Goal: Transaction & Acquisition: Download file/media

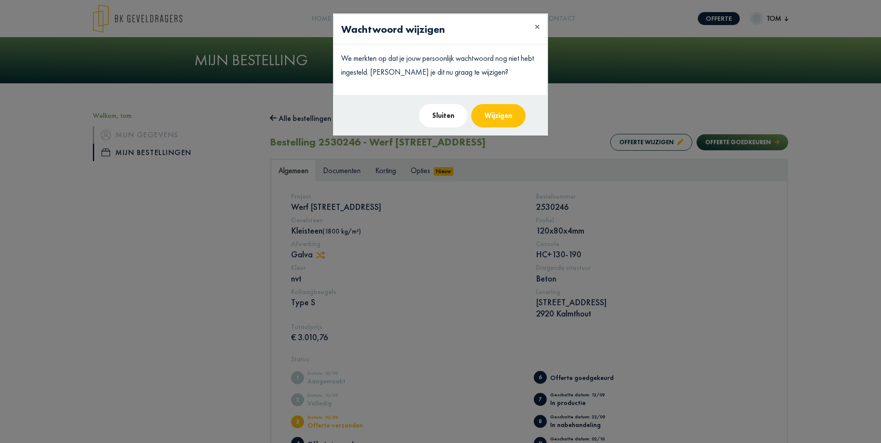
click at [442, 111] on button "Sluiten" at bounding box center [443, 115] width 49 height 23
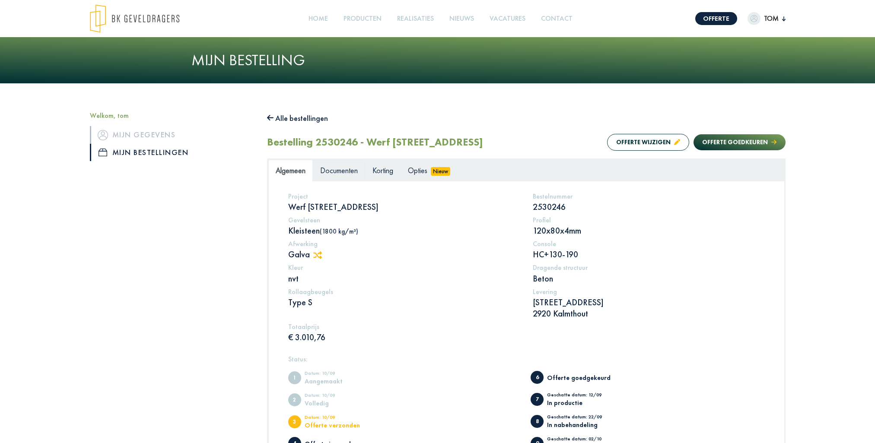
click at [337, 170] on span "Documenten" at bounding box center [339, 170] width 38 height 10
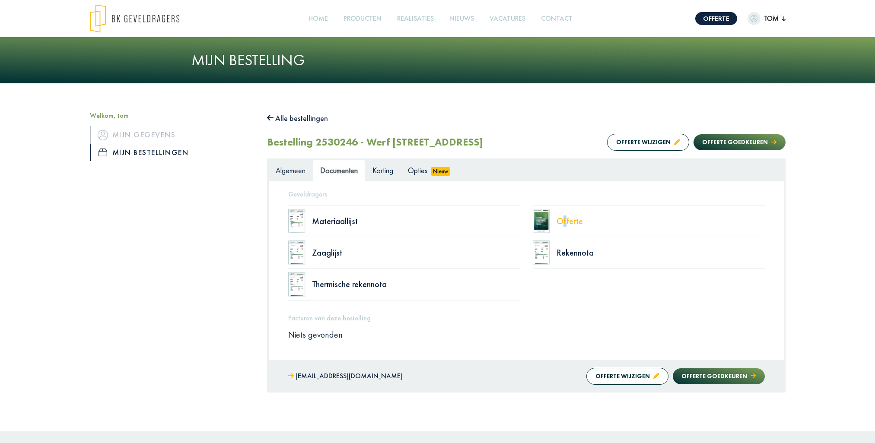
click at [561, 219] on div "Offerte" at bounding box center [660, 221] width 208 height 9
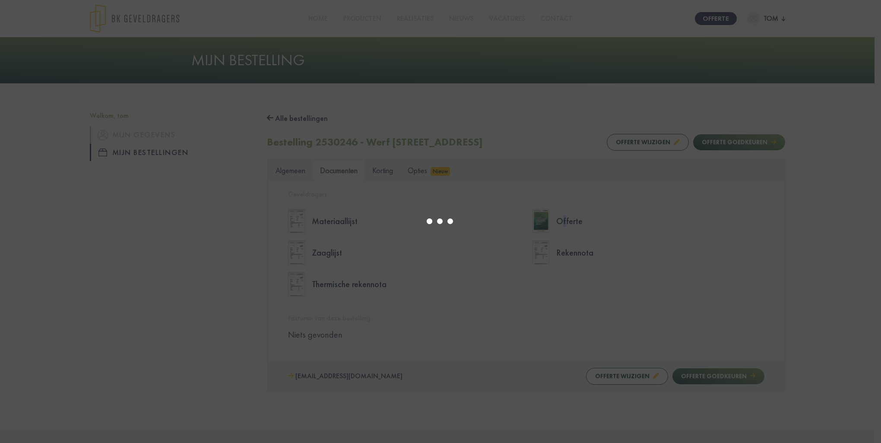
type input "*"
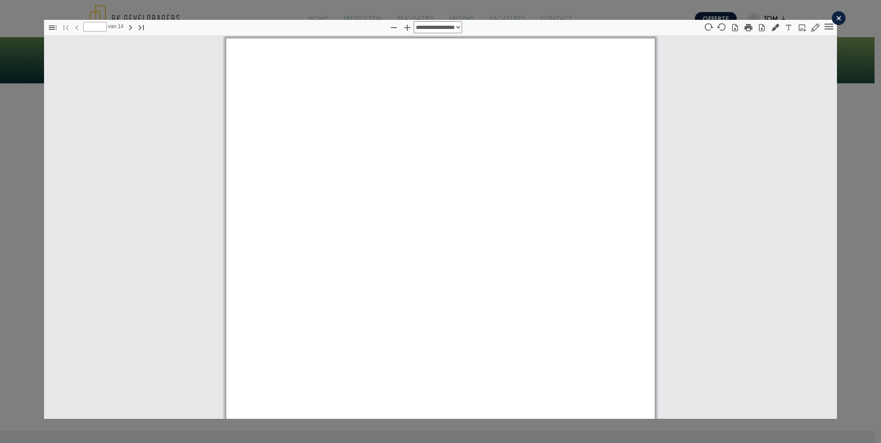
select select "****"
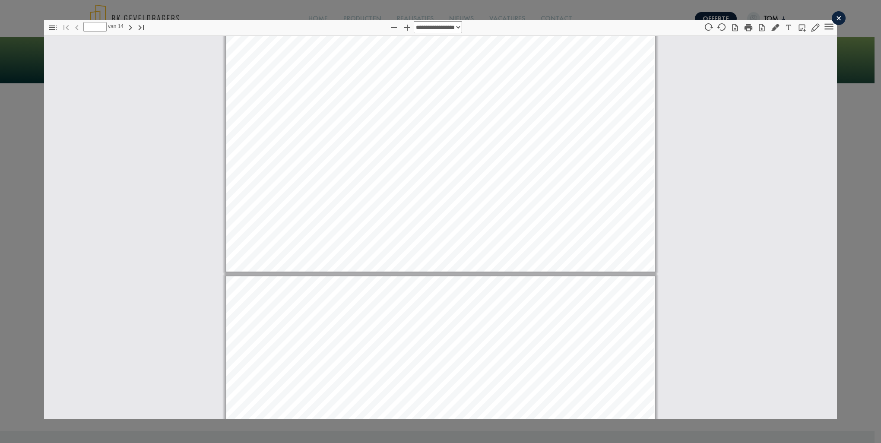
type input "*"
click at [758, 27] on icon "button" at bounding box center [762, 27] width 9 height 9
click at [832, 19] on div "×" at bounding box center [839, 18] width 14 height 14
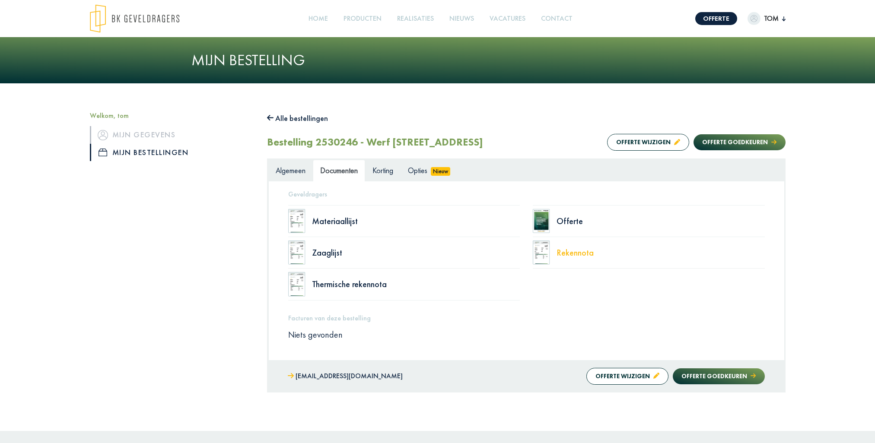
click at [578, 250] on div "Rekennota" at bounding box center [660, 252] width 208 height 9
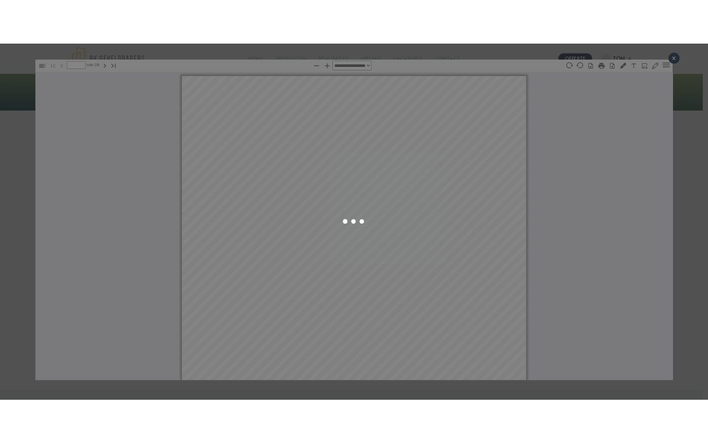
scroll to position [4, 0]
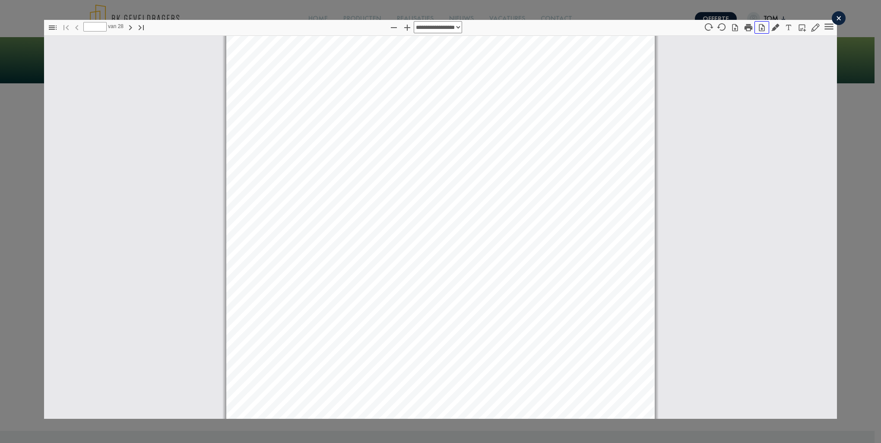
click at [759, 29] on icon "button" at bounding box center [762, 27] width 6 height 7
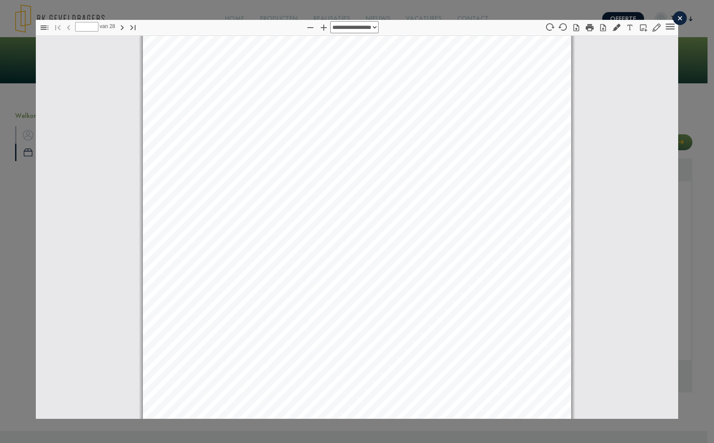
click at [676, 16] on div "×" at bounding box center [680, 18] width 14 height 14
